Goal: Find specific page/section: Find specific page/section

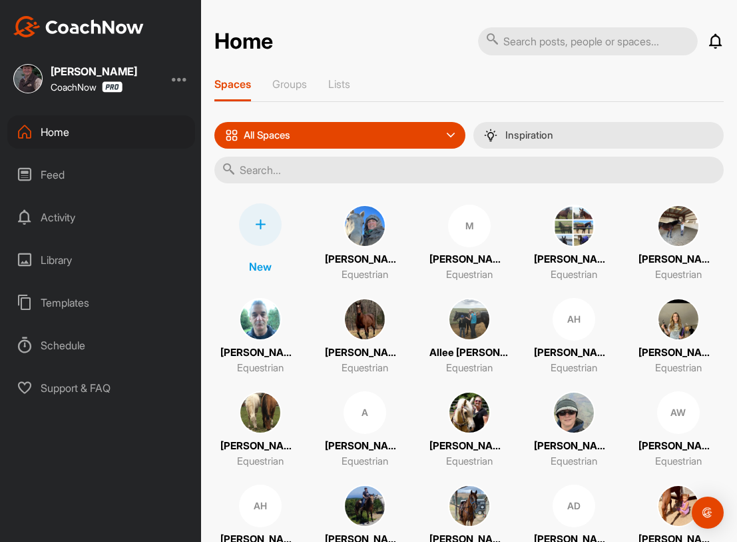
click at [565, 39] on input "text" at bounding box center [588, 41] width 220 height 28
type input "trainers"
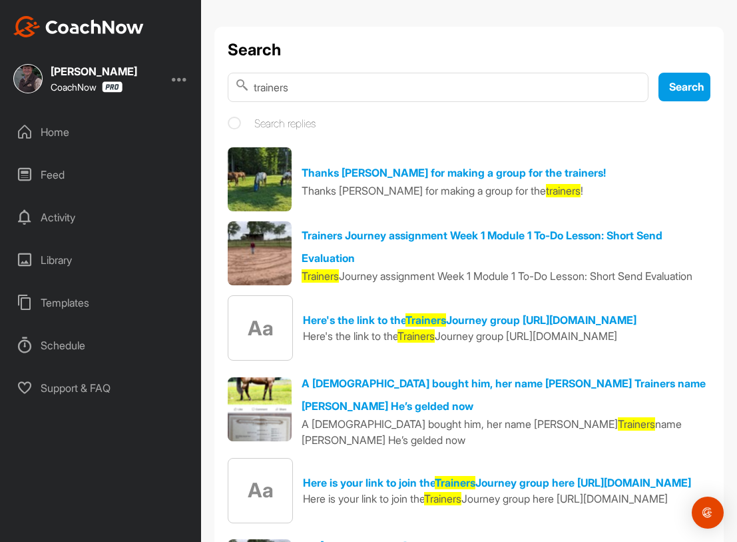
click at [564, 37] on div "Search trainers Search Search replies Thanks Doug for making a group for the tr…" at bounding box center [469, 519] width 510 height 985
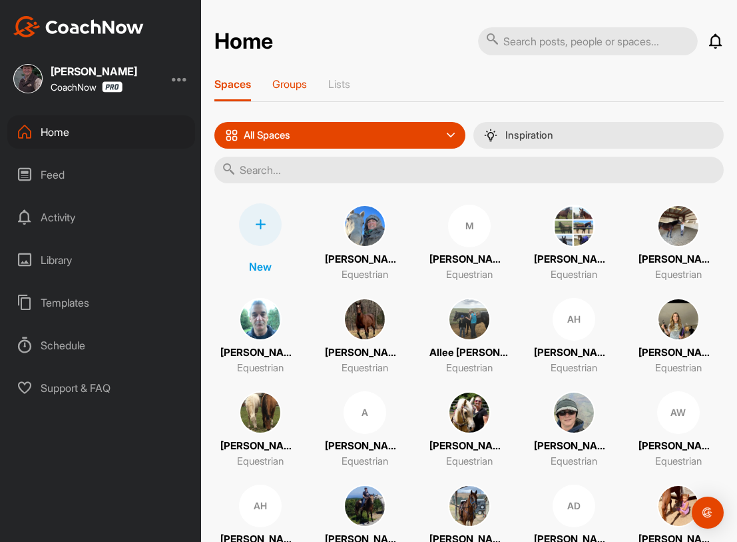
click at [303, 83] on p "Groups" at bounding box center [289, 83] width 35 height 13
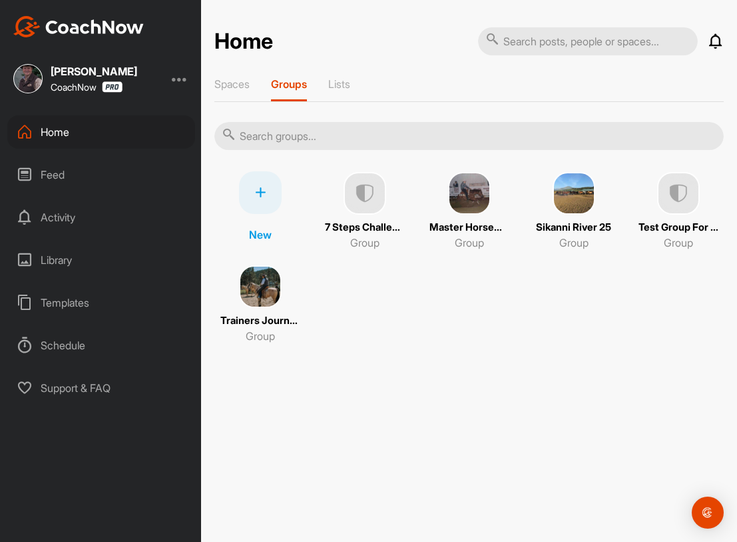
click at [266, 280] on img at bounding box center [260, 286] width 43 height 43
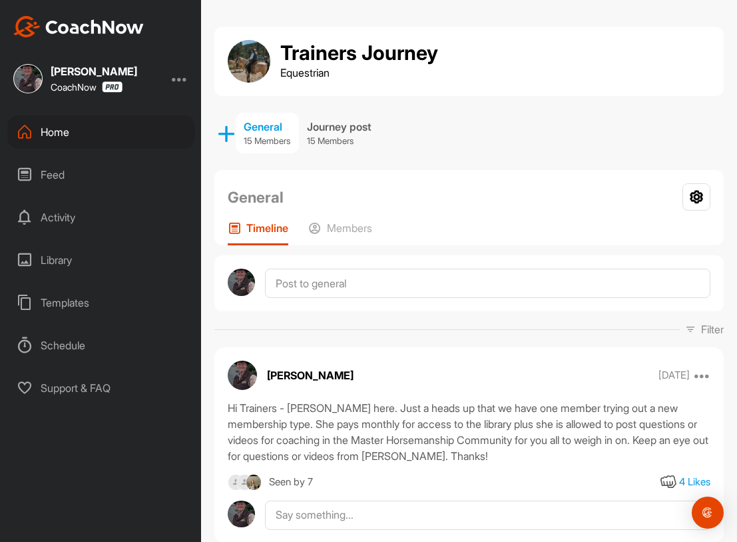
click at [45, 264] on div "Library" at bounding box center [101, 259] width 188 height 33
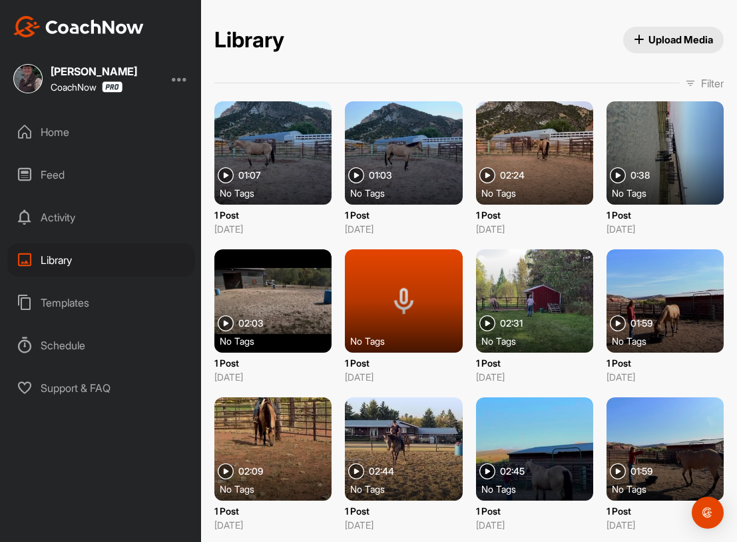
click at [41, 137] on div "Home" at bounding box center [101, 131] width 188 height 33
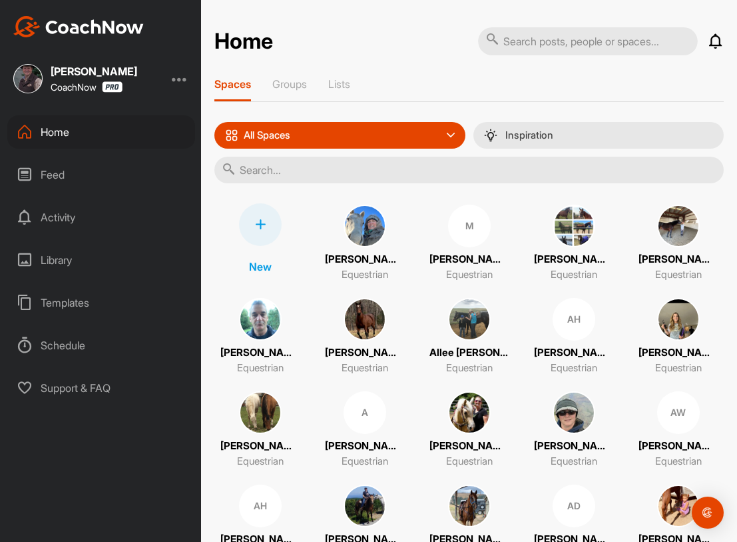
click at [695, 340] on span at bounding box center [678, 319] width 43 height 43
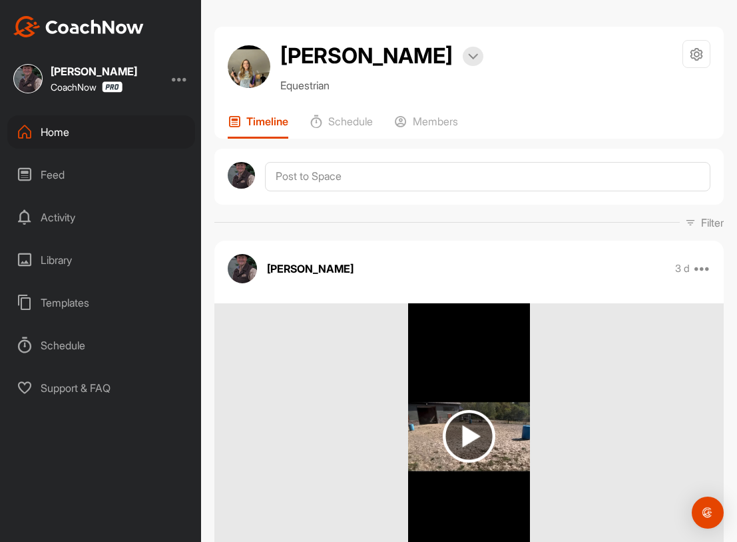
click at [53, 131] on div "Home" at bounding box center [101, 131] width 188 height 33
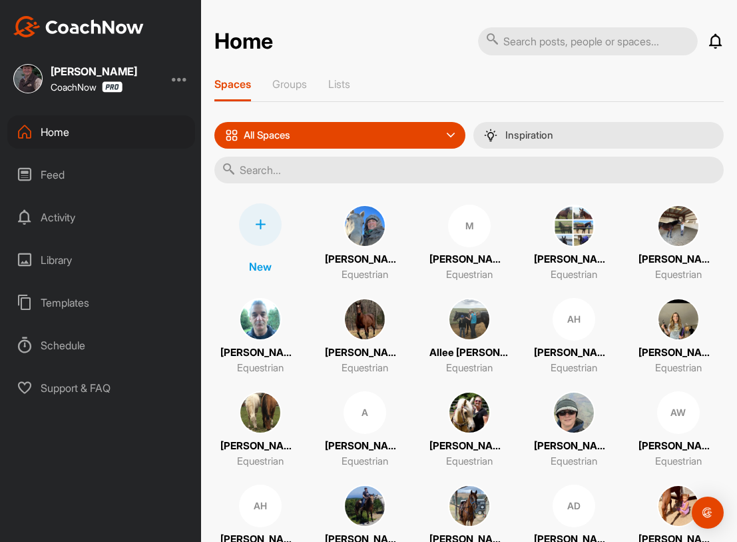
click at [268, 175] on input "text" at bounding box center [469, 170] width 510 height 27
type input "ma"
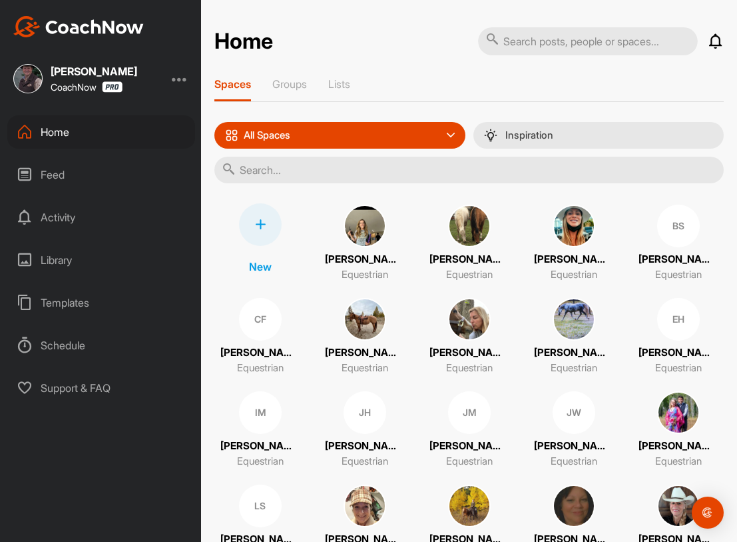
click at [245, 169] on input "text" at bounding box center [469, 170] width 510 height 27
type input "ma"
click at [254, 165] on input "text" at bounding box center [469, 170] width 510 height 27
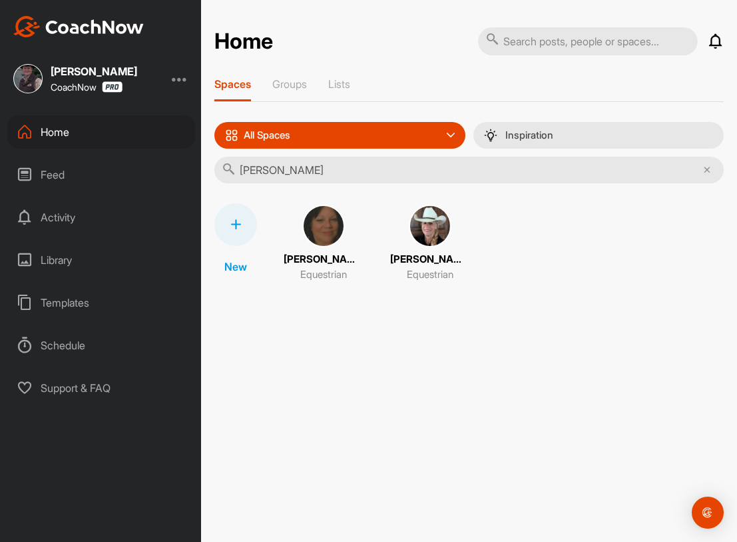
type input "[PERSON_NAME]"
drag, startPoint x: 402, startPoint y: 328, endPoint x: 427, endPoint y: 244, distance: 87.5
click at [427, 244] on span at bounding box center [430, 226] width 43 height 43
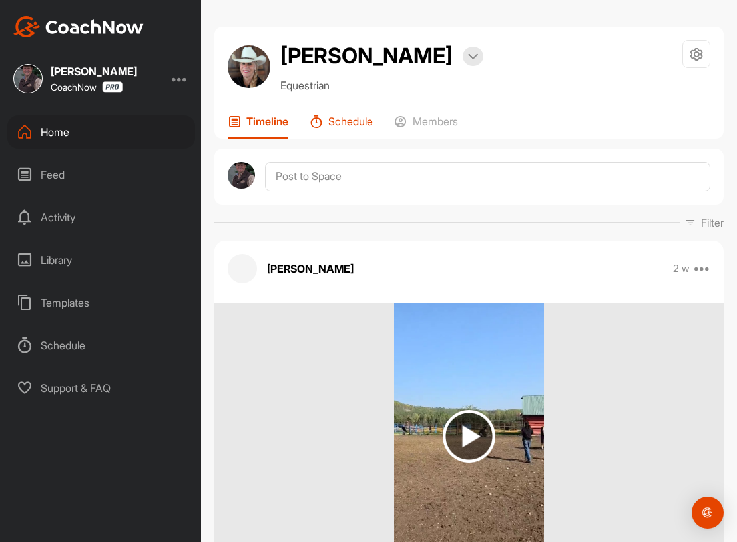
click at [353, 128] on p "Schedule" at bounding box center [350, 121] width 45 height 13
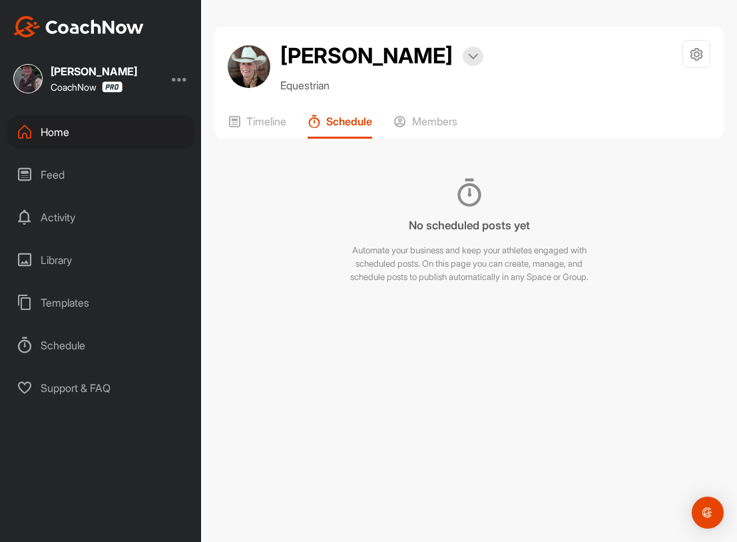
click at [37, 133] on div "Home" at bounding box center [101, 131] width 188 height 33
